Goal: Navigation & Orientation: Find specific page/section

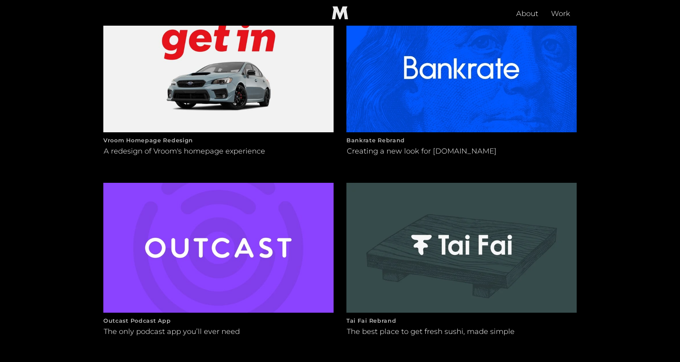
scroll to position [445, 0]
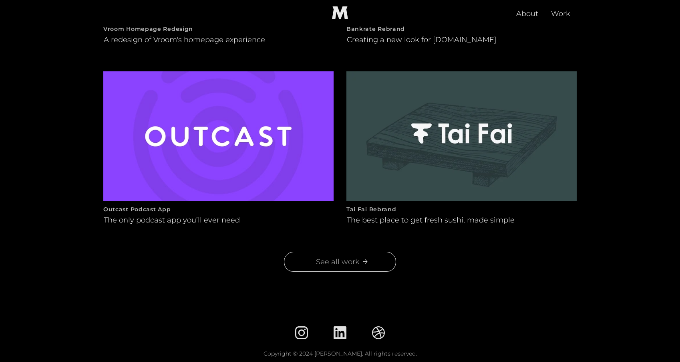
click at [315, 267] on div "See all work" at bounding box center [338, 261] width 50 height 11
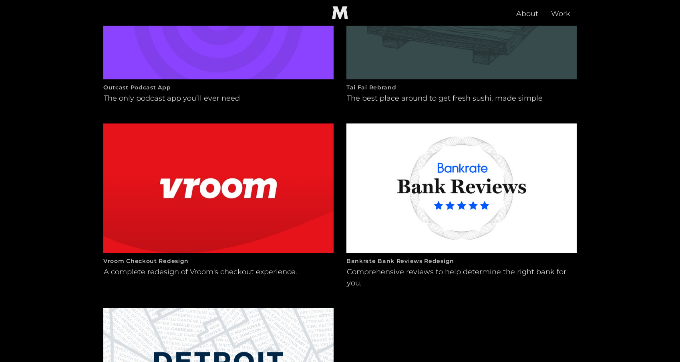
scroll to position [347, 0]
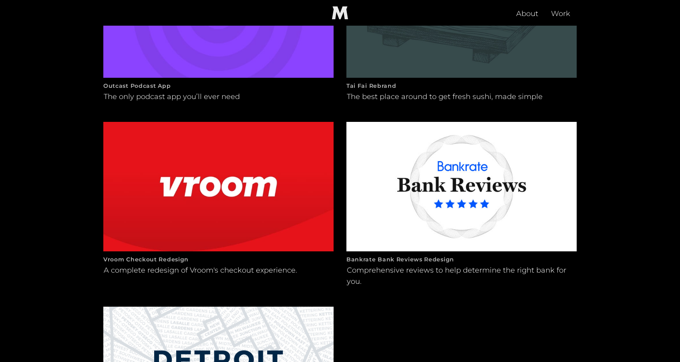
click at [305, 254] on h2 "Vroom Checkout Redesign" at bounding box center [218, 259] width 230 height 10
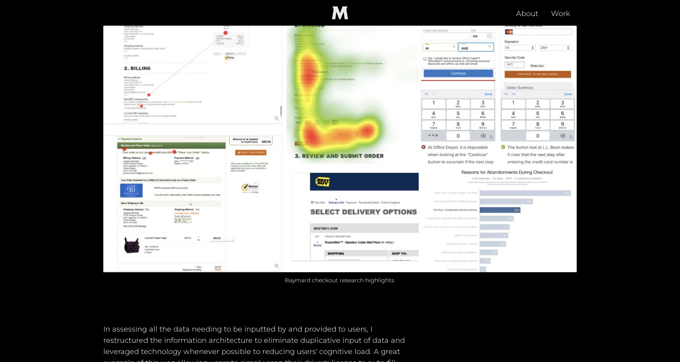
scroll to position [1693, 0]
